Goal: Information Seeking & Learning: Check status

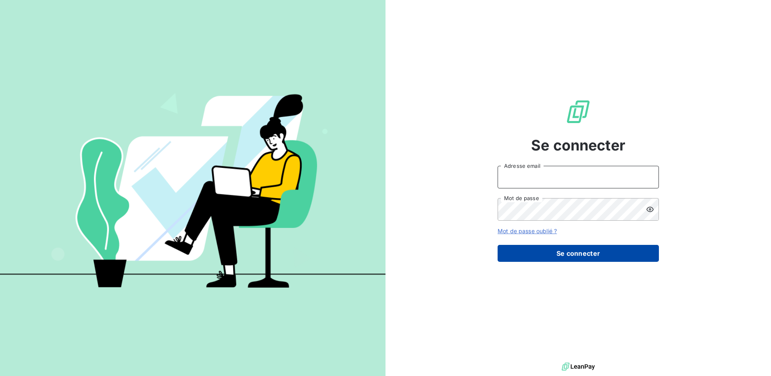
type input "[EMAIL_ADDRESS][DOMAIN_NAME]"
click at [569, 256] on button "Se connecter" at bounding box center [577, 253] width 161 height 17
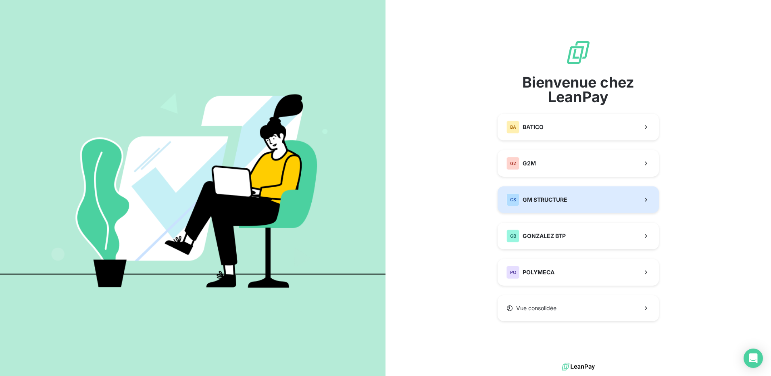
click at [543, 200] on span "GM STRUCTURE" at bounding box center [544, 199] width 45 height 8
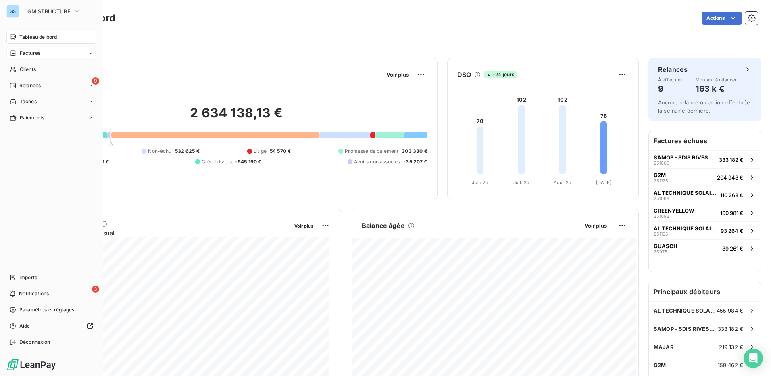
click at [25, 52] on span "Factures" at bounding box center [30, 53] width 21 height 7
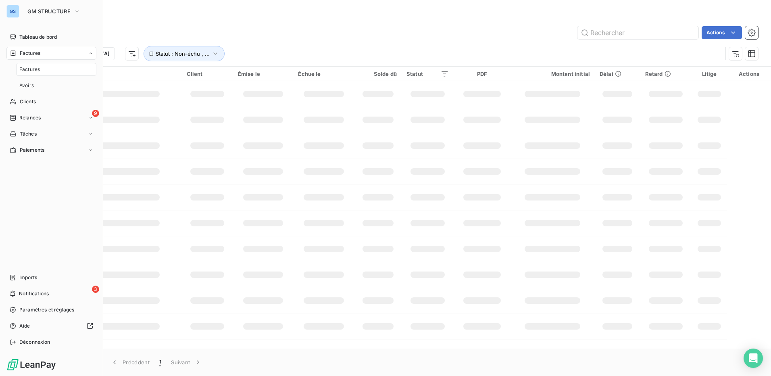
click at [38, 70] on span "Factures" at bounding box center [29, 69] width 21 height 7
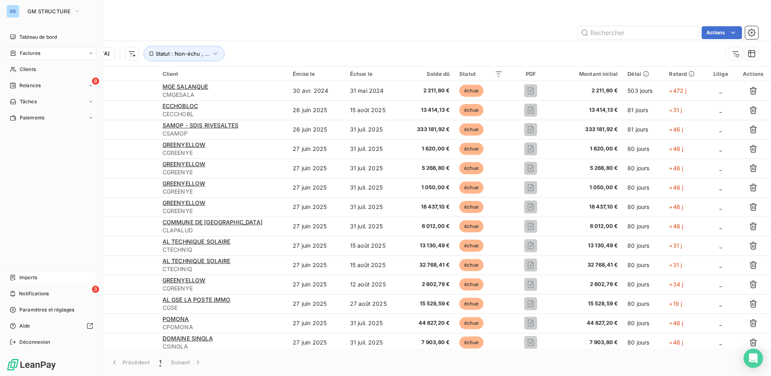
click at [32, 274] on span "Imports" at bounding box center [28, 277] width 18 height 7
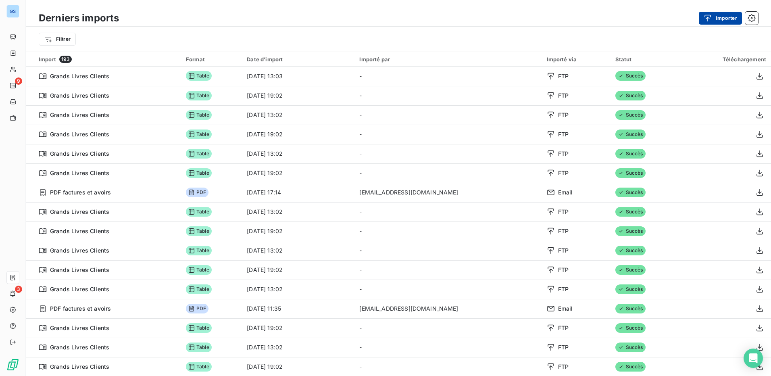
click at [715, 18] on div "button" at bounding box center [709, 18] width 12 height 8
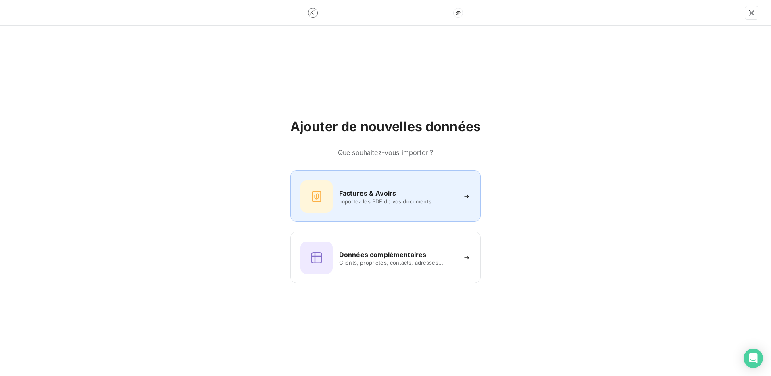
click at [351, 197] on h6 "Factures & Avoirs" at bounding box center [367, 193] width 57 height 10
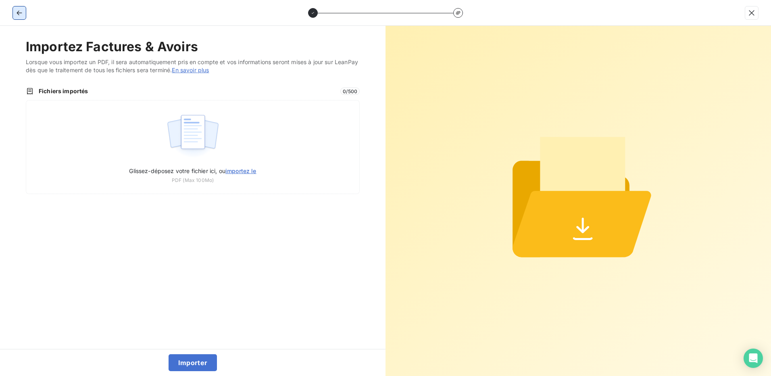
click at [17, 8] on button "button" at bounding box center [19, 12] width 13 height 13
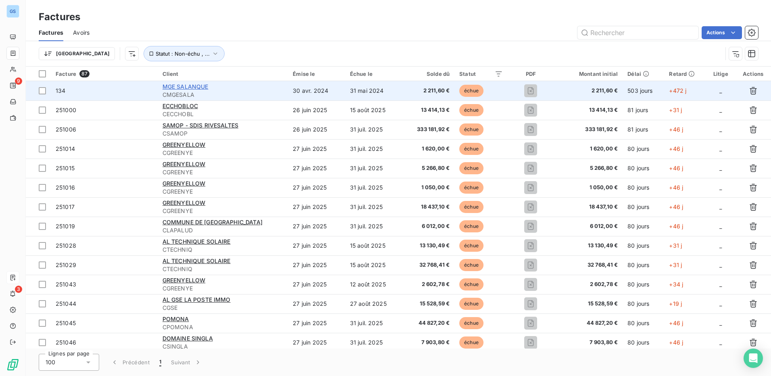
click at [183, 86] on span "MGE SALANQUE" at bounding box center [185, 86] width 46 height 7
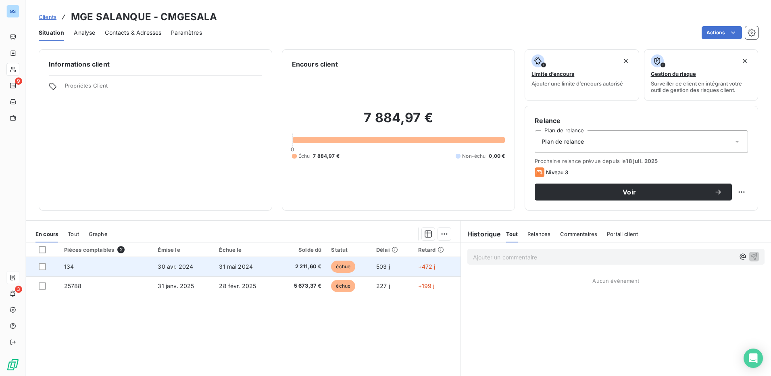
click at [67, 267] on span "134" at bounding box center [69, 266] width 10 height 7
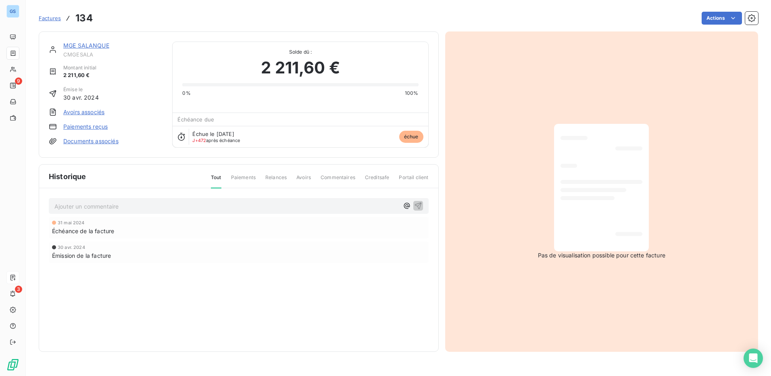
click at [563, 102] on html "GS 9 3 Factures 134 Actions MGE SALANQUE CMGESALA Montant initial 2 211,60 € Ém…" at bounding box center [385, 188] width 771 height 376
click at [78, 141] on link "Documents associés" at bounding box center [90, 141] width 55 height 8
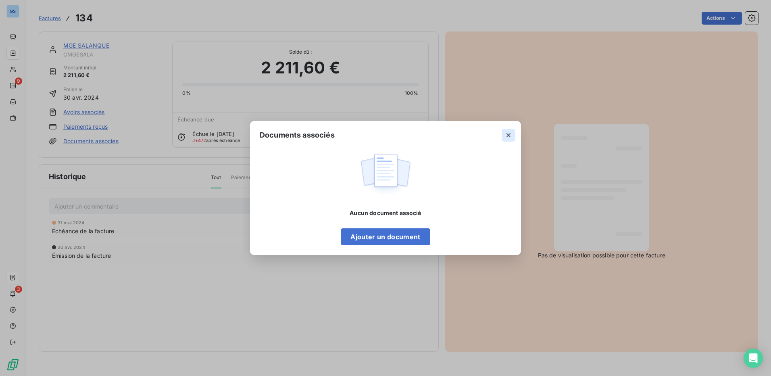
click at [508, 133] on icon "button" at bounding box center [508, 135] width 8 height 8
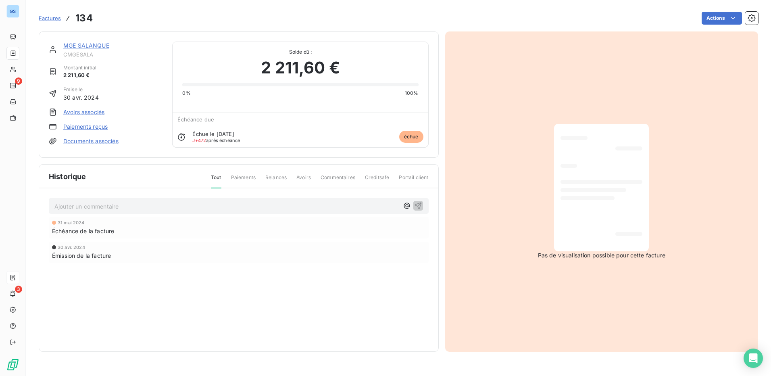
click at [81, 139] on link "Documents associés" at bounding box center [90, 141] width 55 height 8
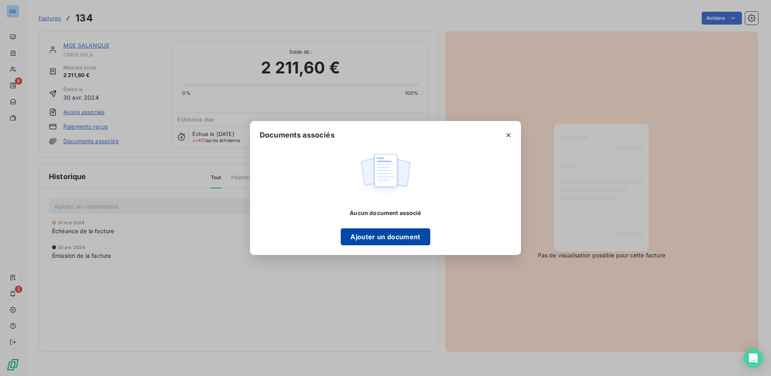
click at [384, 237] on button "Ajouter un document" at bounding box center [385, 236] width 89 height 17
click at [510, 136] on icon "button" at bounding box center [508, 135] width 8 height 8
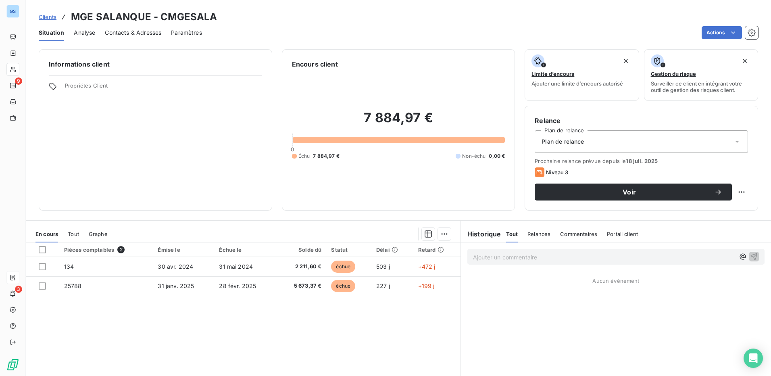
click at [190, 31] on span "Paramètres" at bounding box center [186, 33] width 31 height 8
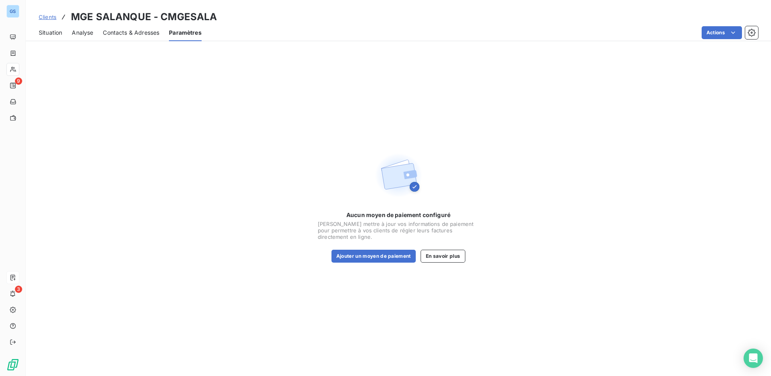
click at [54, 34] on span "Situation" at bounding box center [50, 33] width 23 height 8
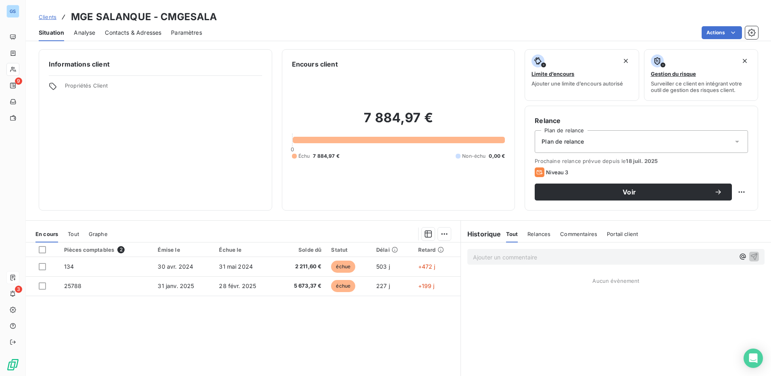
click at [617, 231] on span "Portail client" at bounding box center [622, 234] width 31 height 6
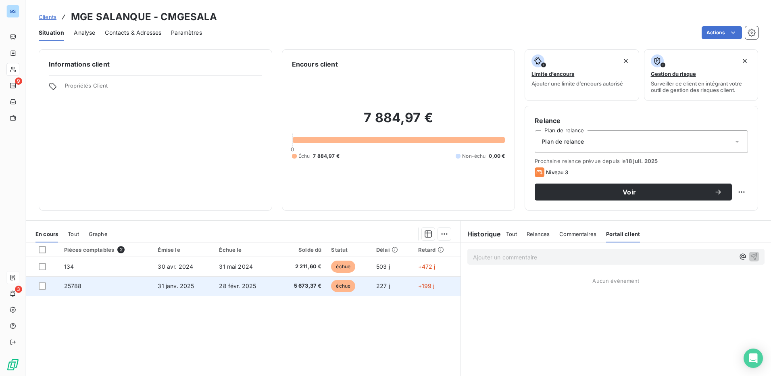
click at [72, 286] on span "25788" at bounding box center [73, 285] width 18 height 7
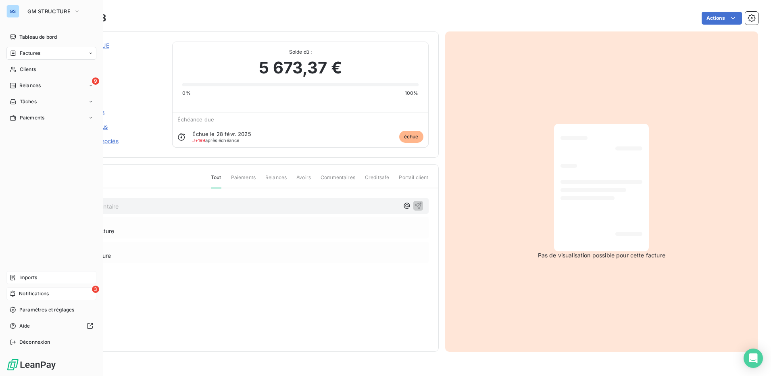
click at [29, 292] on span "Notifications" at bounding box center [34, 293] width 30 height 7
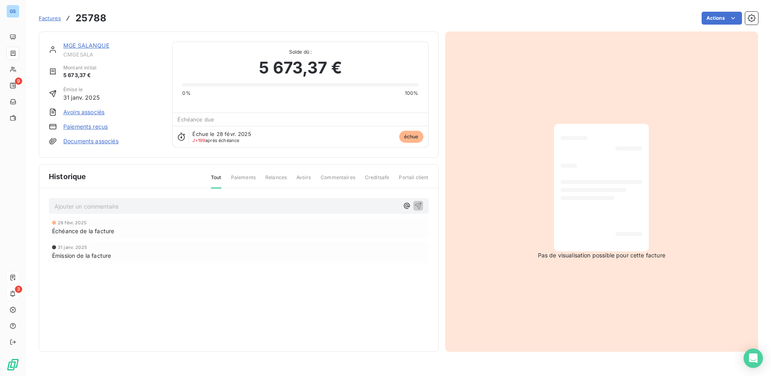
click at [195, 15] on div "Actions" at bounding box center [437, 18] width 642 height 13
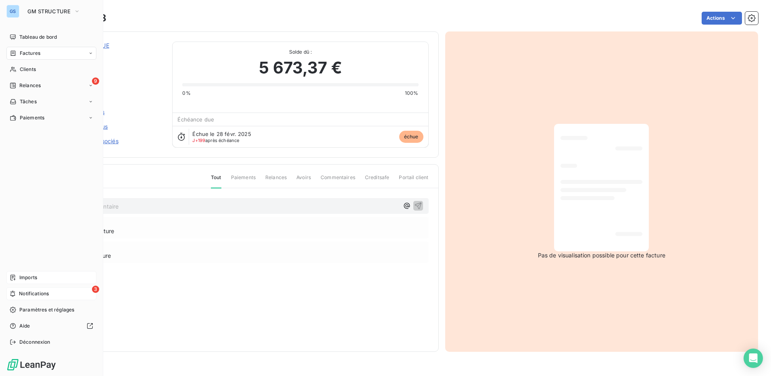
click at [35, 291] on span "Notifications" at bounding box center [34, 293] width 30 height 7
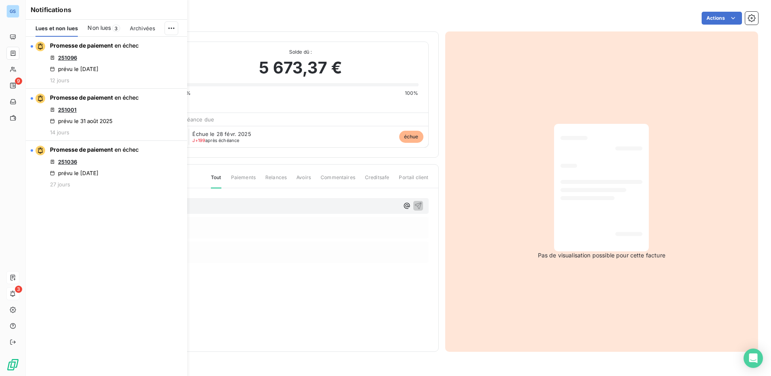
click at [101, 29] on span "Non lues" at bounding box center [98, 28] width 23 height 8
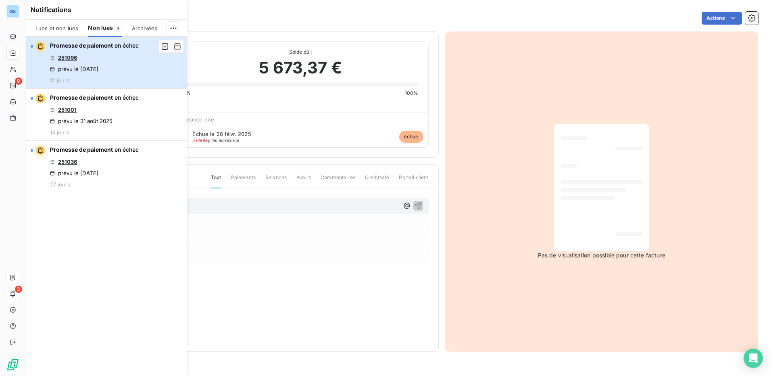
click at [91, 70] on div "prévu le [DATE]" at bounding box center [74, 69] width 48 height 6
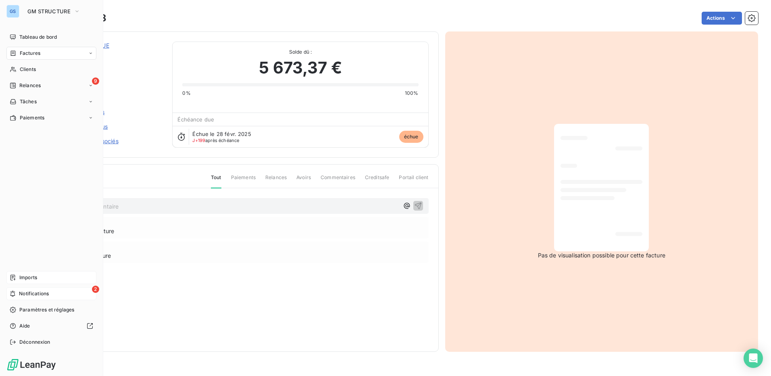
click at [47, 294] on span "Notifications" at bounding box center [34, 293] width 30 height 7
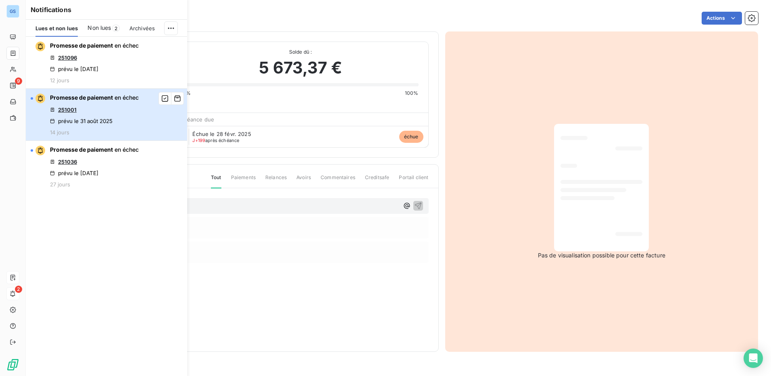
click at [109, 109] on div "Promesse de paiement en échec 251001 prévu le [DATE] 14 jours" at bounding box center [94, 115] width 89 height 42
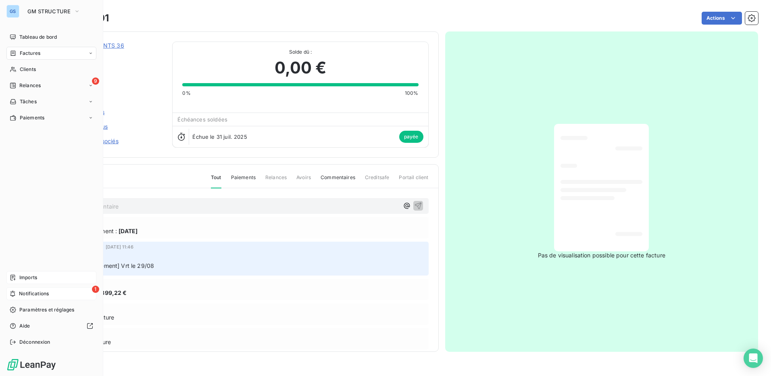
click at [35, 295] on span "Notifications" at bounding box center [34, 293] width 30 height 7
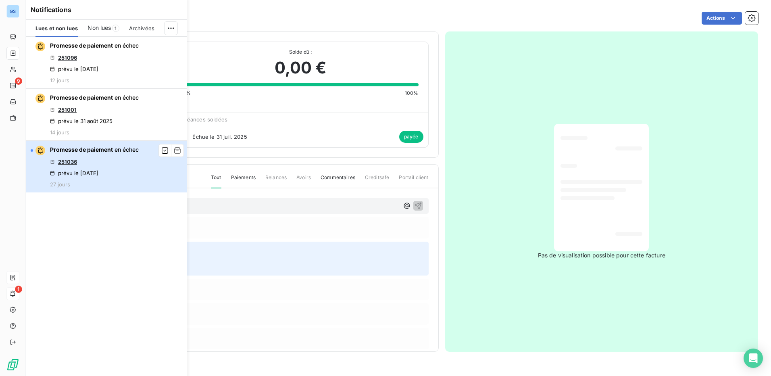
click at [122, 164] on div "Promesse de paiement en échec 251036 prévu le [DATE] 27 jours" at bounding box center [94, 167] width 89 height 42
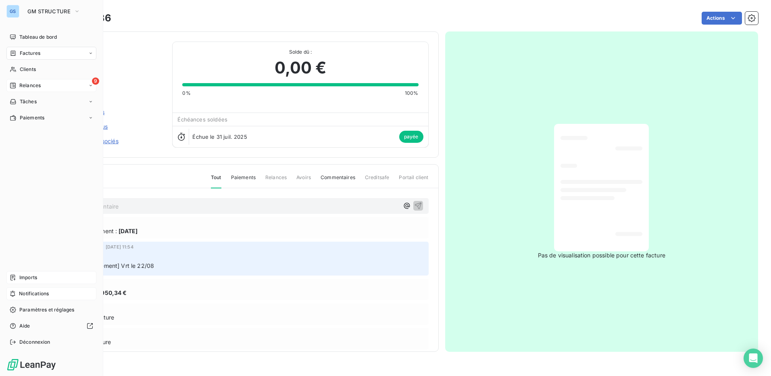
click at [33, 85] on span "Relances" at bounding box center [29, 85] width 21 height 7
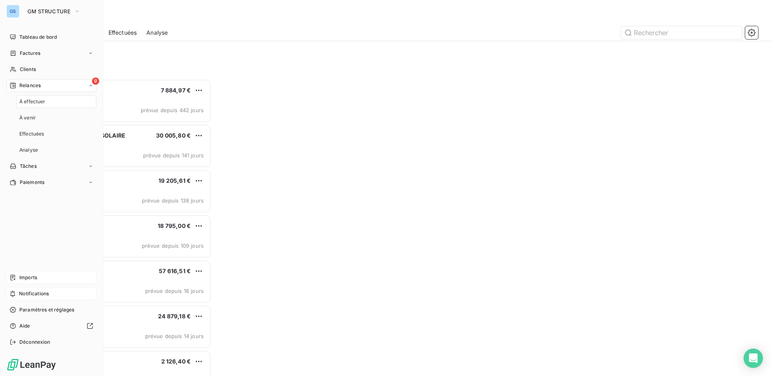
scroll to position [291, 166]
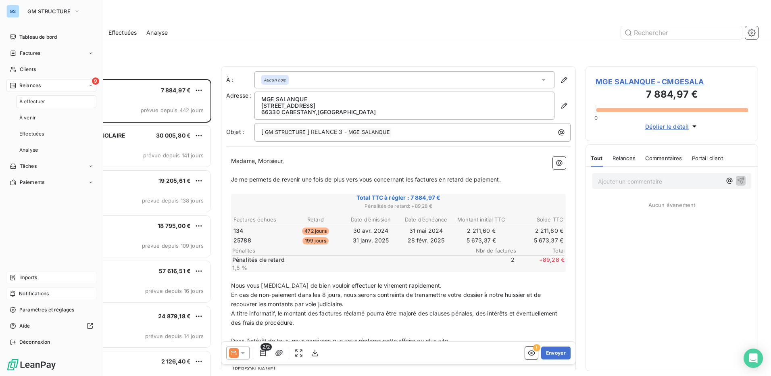
click at [40, 84] on span "Relances" at bounding box center [29, 85] width 21 height 7
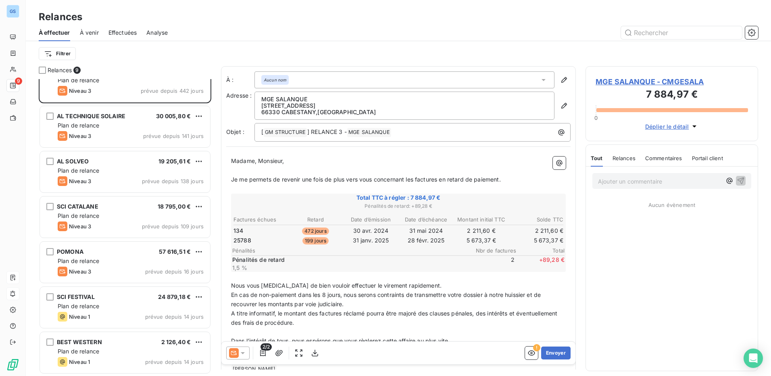
scroll to position [0, 0]
